Goal: Check status: Check status

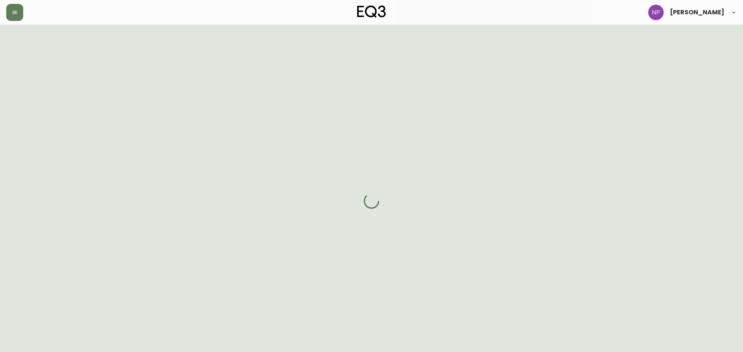
select select "FULLY_SHIPPED"
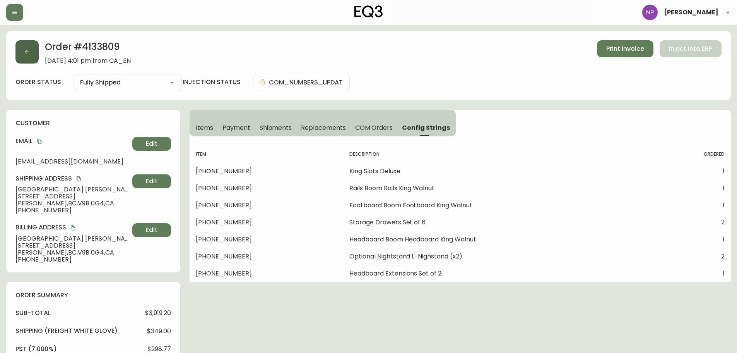
drag, startPoint x: 32, startPoint y: 50, endPoint x: 28, endPoint y: 46, distance: 5.5
click at [31, 50] on button "button" at bounding box center [26, 51] width 23 height 23
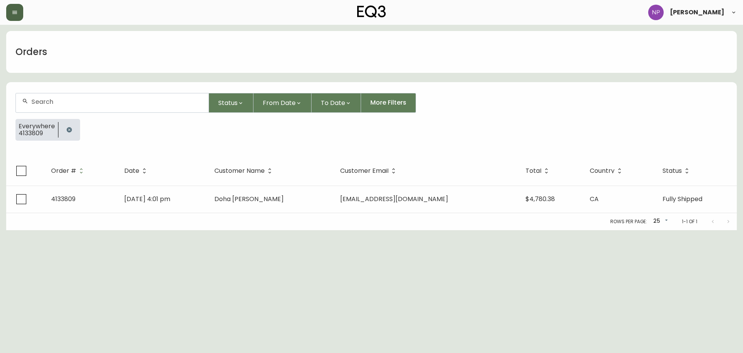
click at [19, 20] on button "button" at bounding box center [14, 12] width 17 height 17
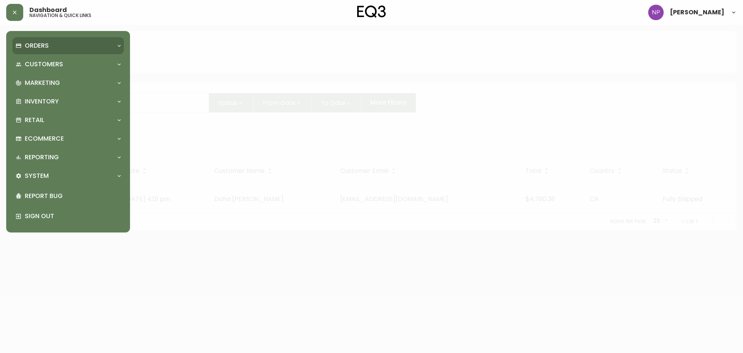
click at [32, 46] on p "Orders" at bounding box center [37, 45] width 24 height 9
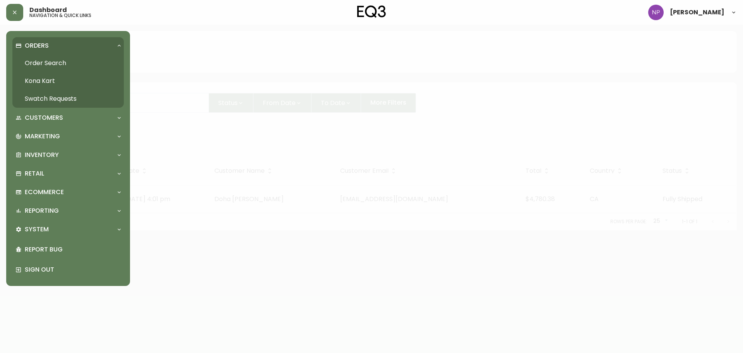
click at [48, 17] on h5 "navigation & quick links" at bounding box center [60, 15] width 62 height 5
